Goal: Check status

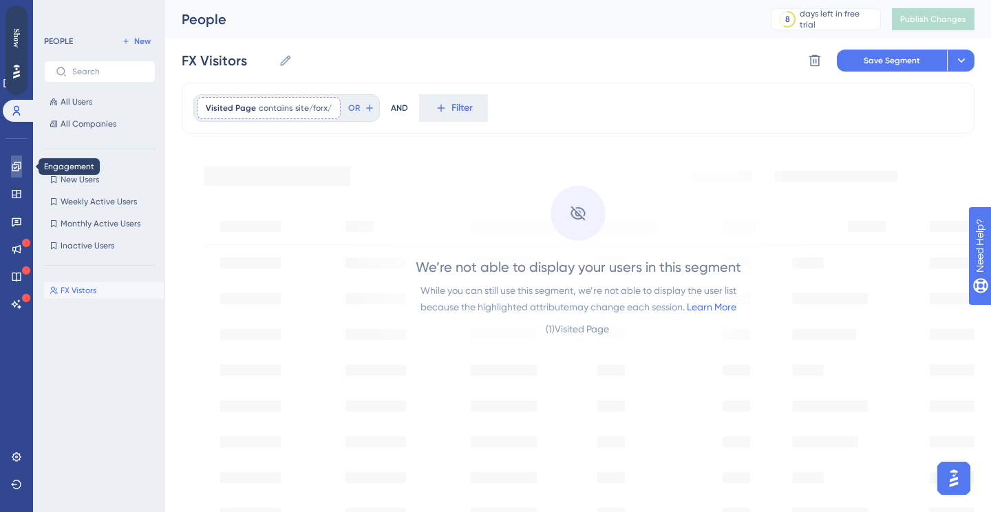
click at [11, 165] on icon at bounding box center [16, 166] width 11 height 11
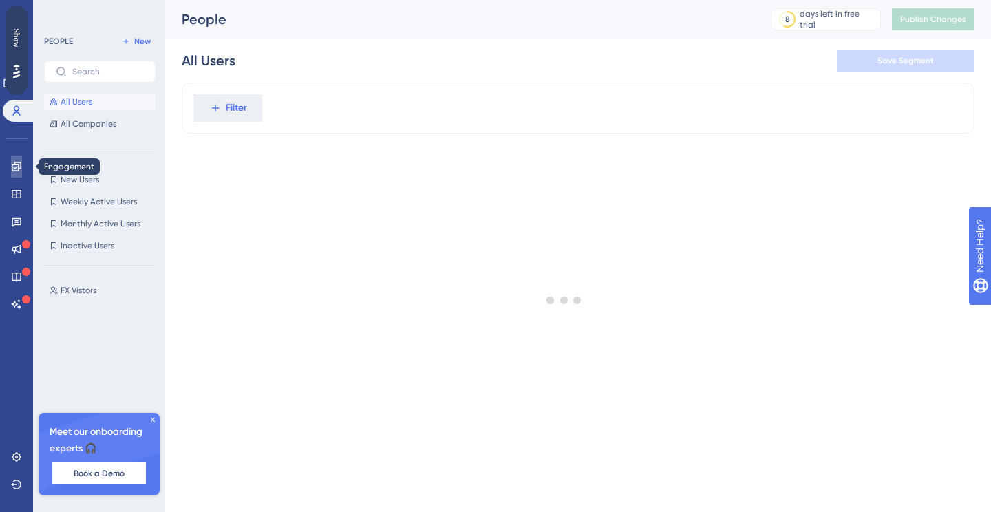
click at [16, 167] on icon at bounding box center [16, 166] width 9 height 9
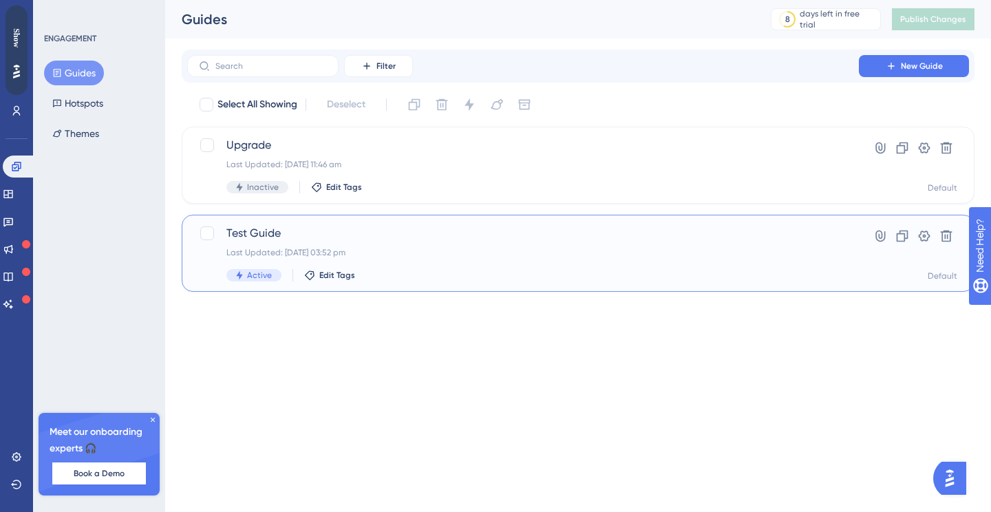
click at [450, 244] on div "Test Guide Last Updated: [DATE] 03:52 pm Active Edit Tags" at bounding box center [524, 253] width 594 height 56
